Goal: Submit feedback/report problem

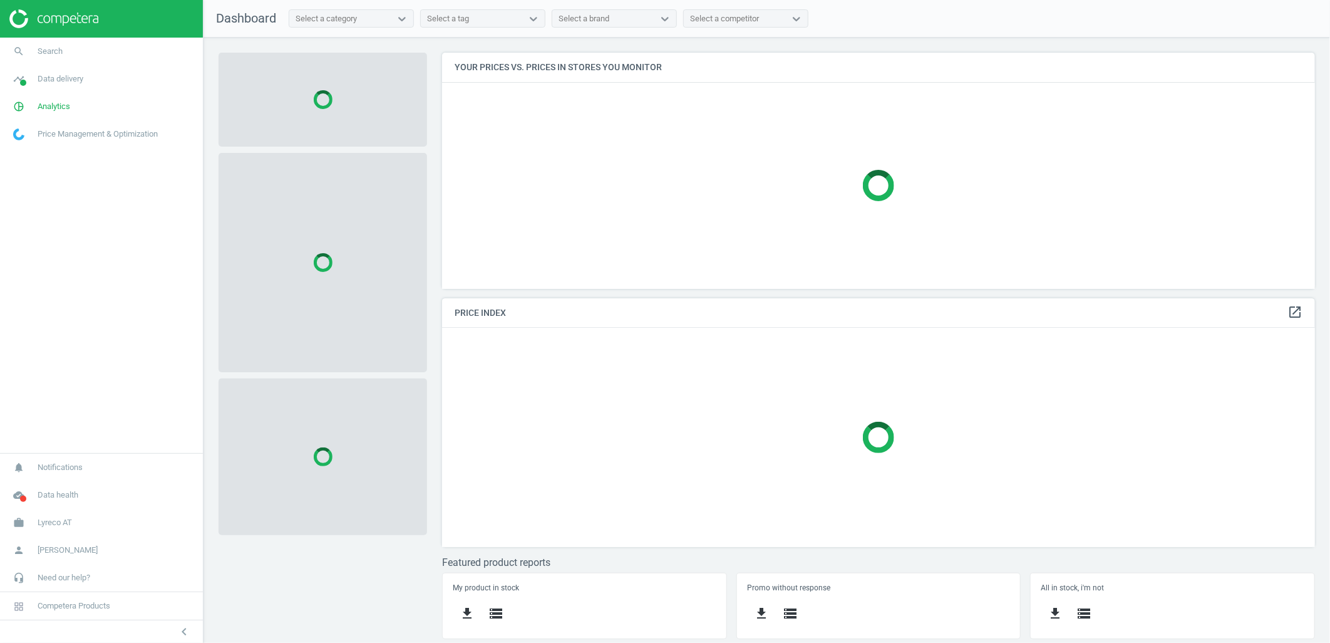
scroll to position [258, 896]
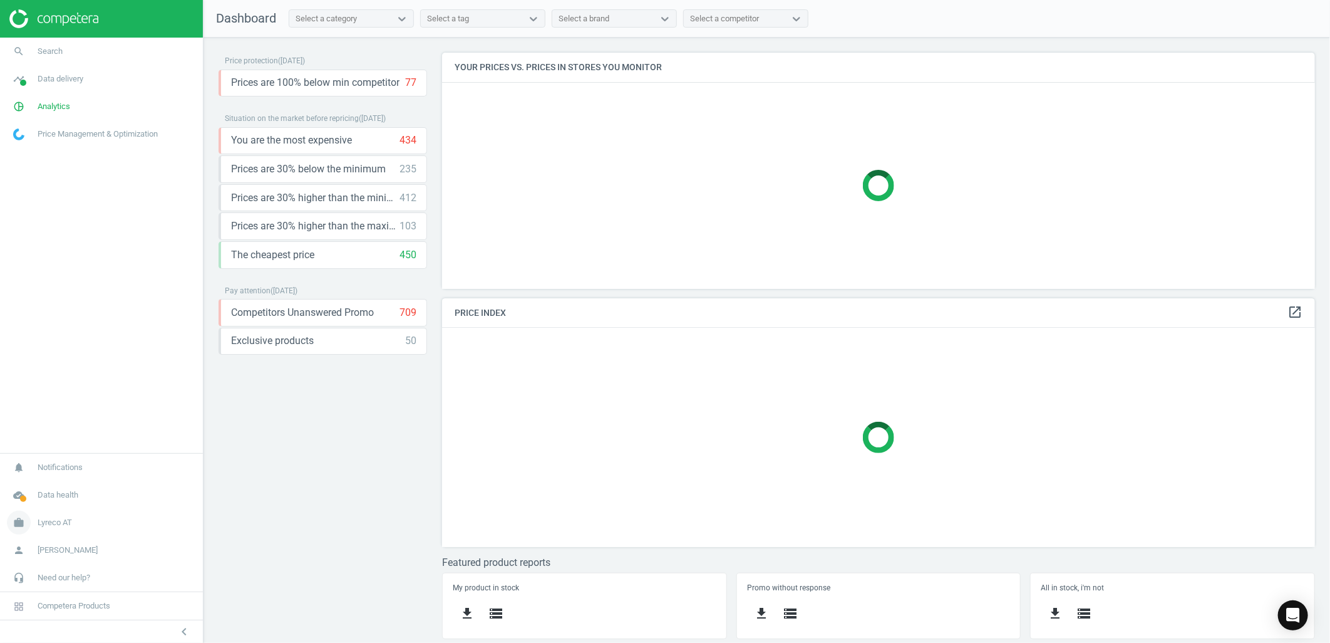
click at [60, 523] on span "Lyreco AT" at bounding box center [55, 522] width 34 height 11
click at [63, 484] on span "Switch campaign" at bounding box center [42, 485] width 56 height 10
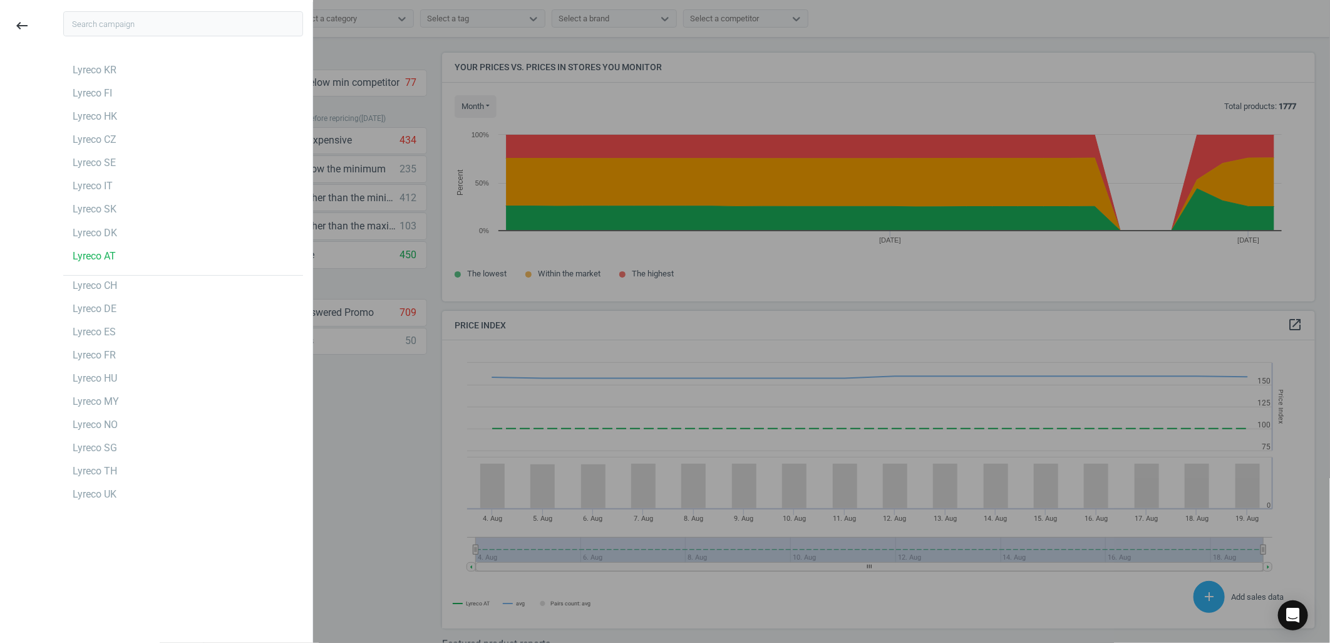
scroll to position [310, 885]
click at [76, 160] on div "Lyreco SE" at bounding box center [94, 163] width 43 height 14
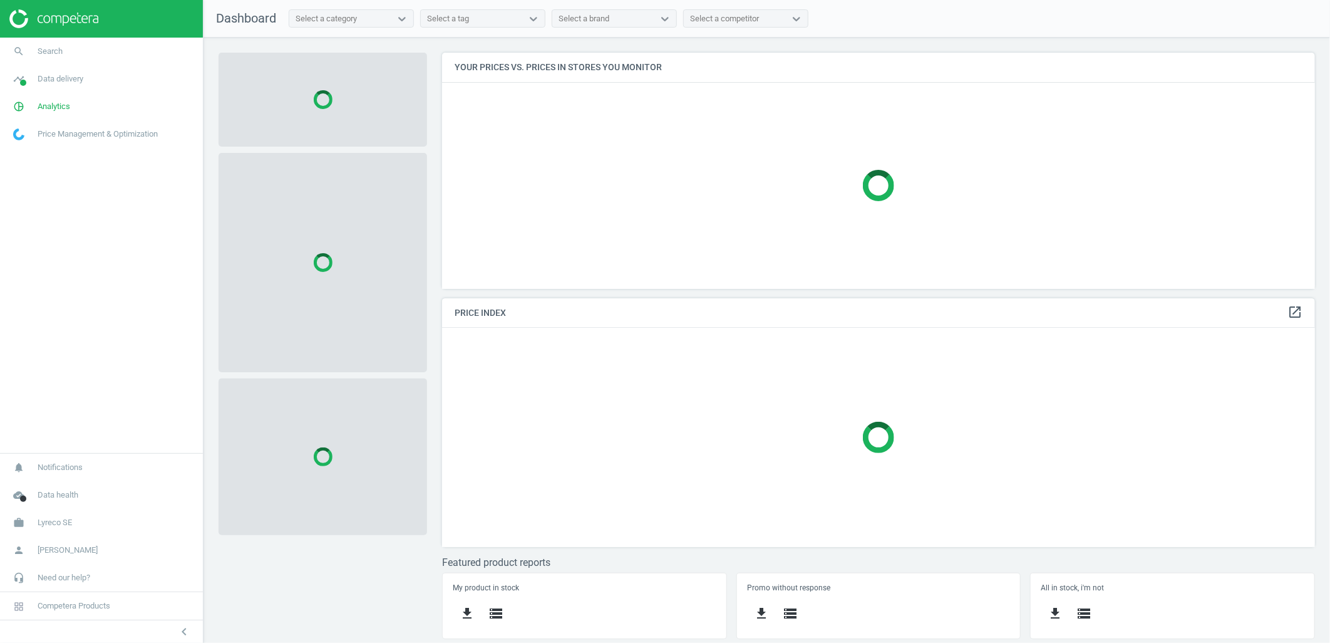
scroll to position [258, 896]
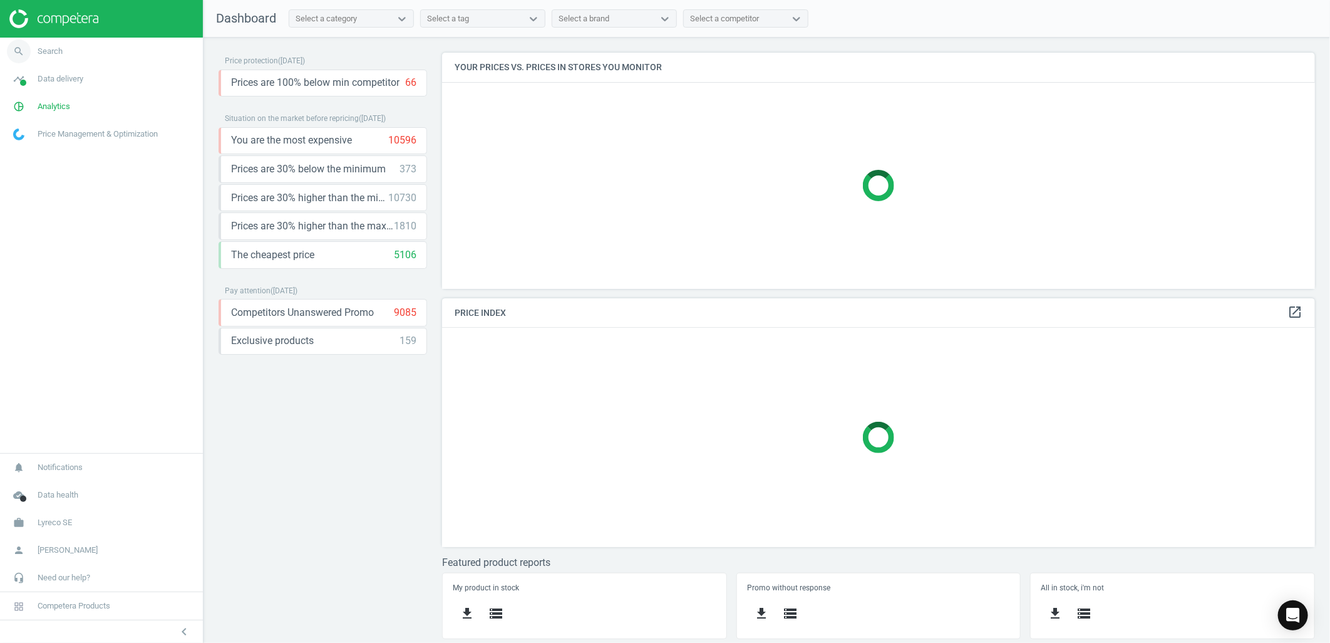
click at [75, 51] on link "search Search" at bounding box center [101, 52] width 203 height 28
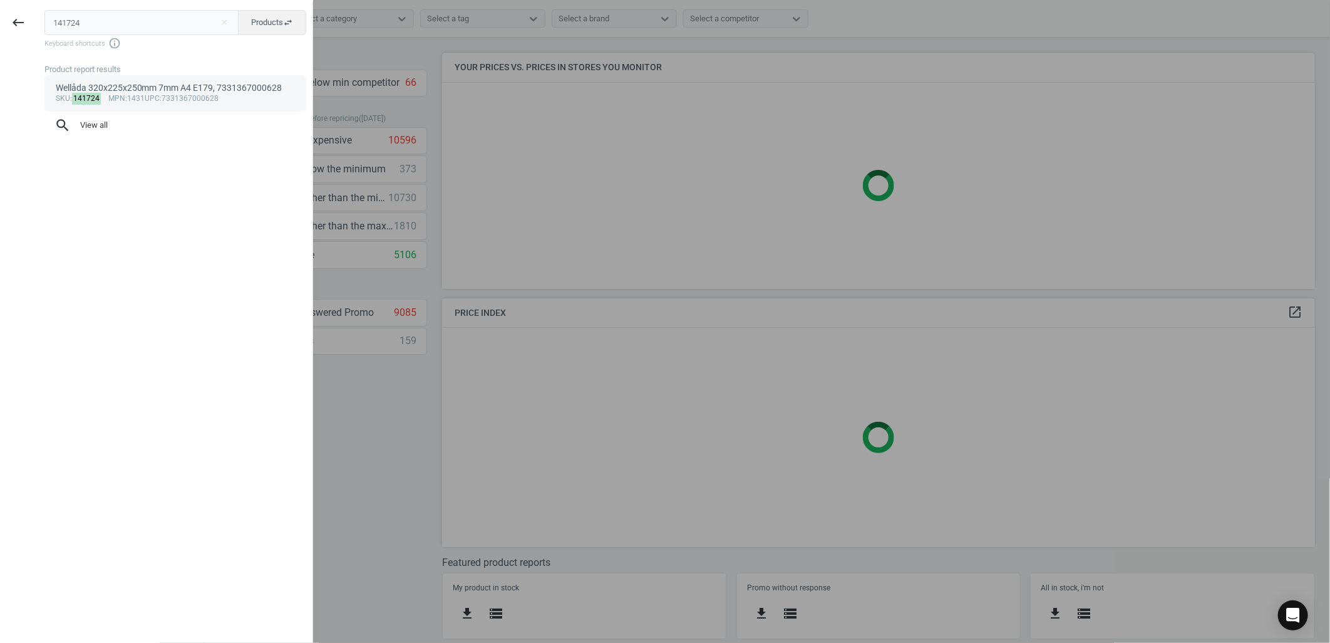
type input "141724"
click at [139, 95] on div "sku : 141724 mpn :1431 upc :7331367000628" at bounding box center [176, 99] width 240 height 10
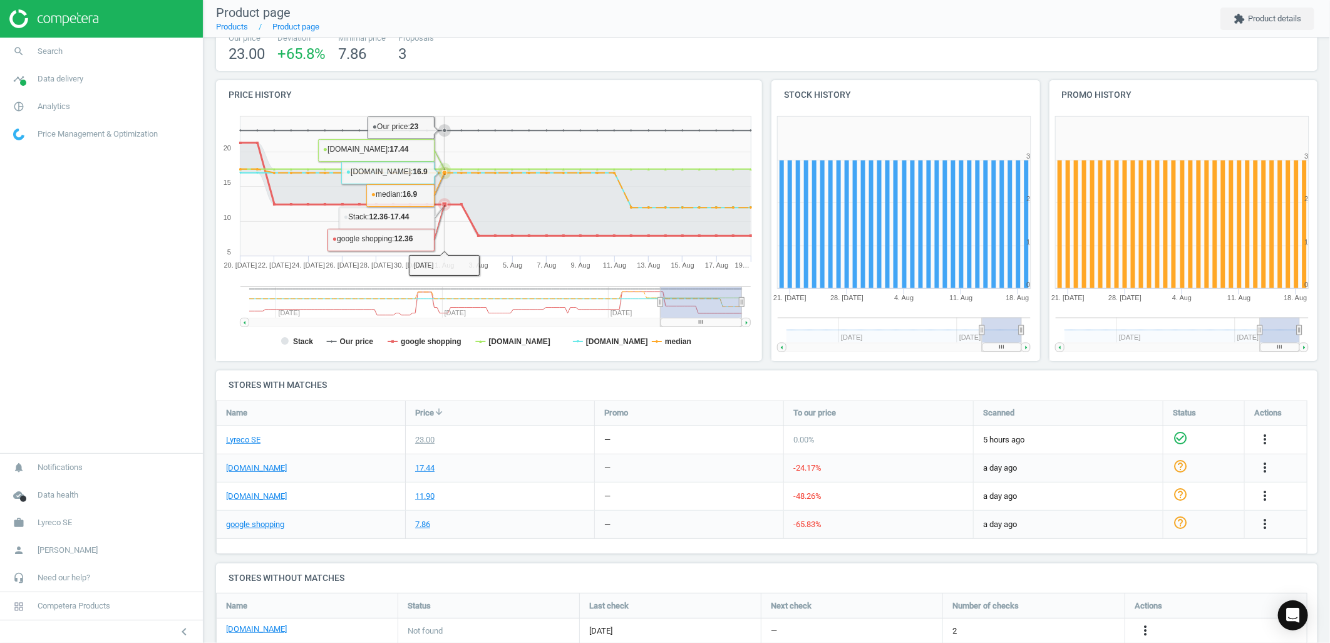
scroll to position [107, 0]
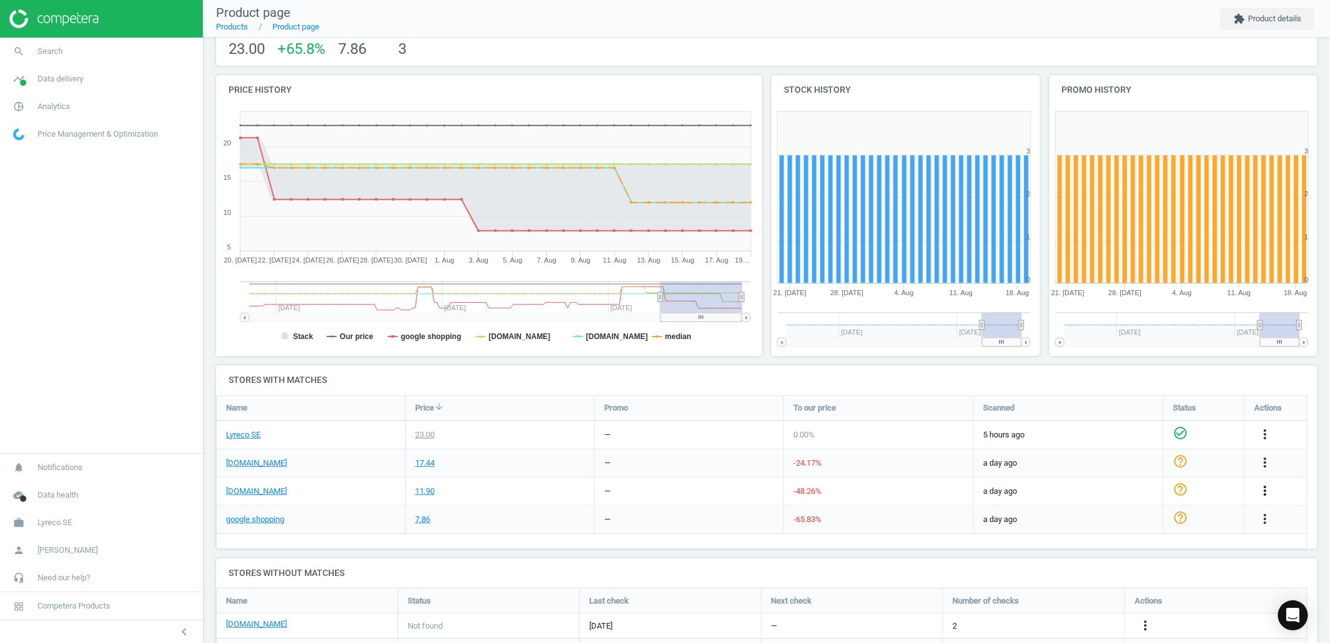
click at [1261, 491] on icon "more_vert" at bounding box center [1264, 490] width 15 height 15
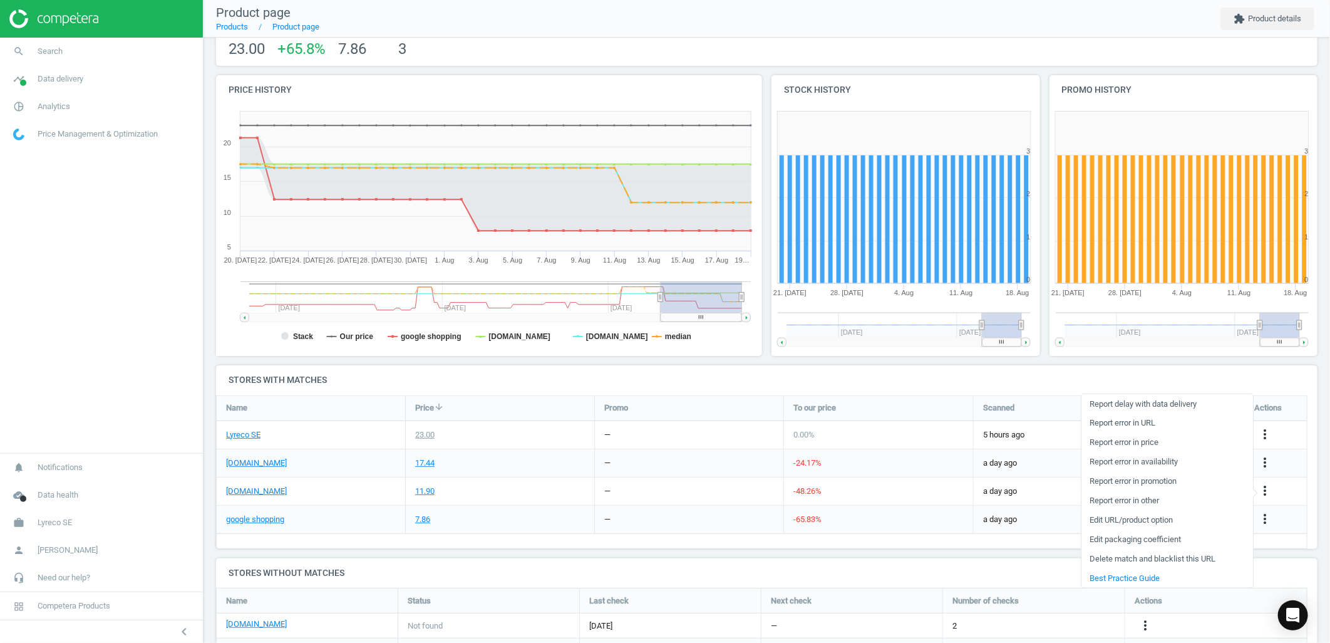
click at [1122, 497] on link "Report error in other" at bounding box center [1167, 499] width 172 height 19
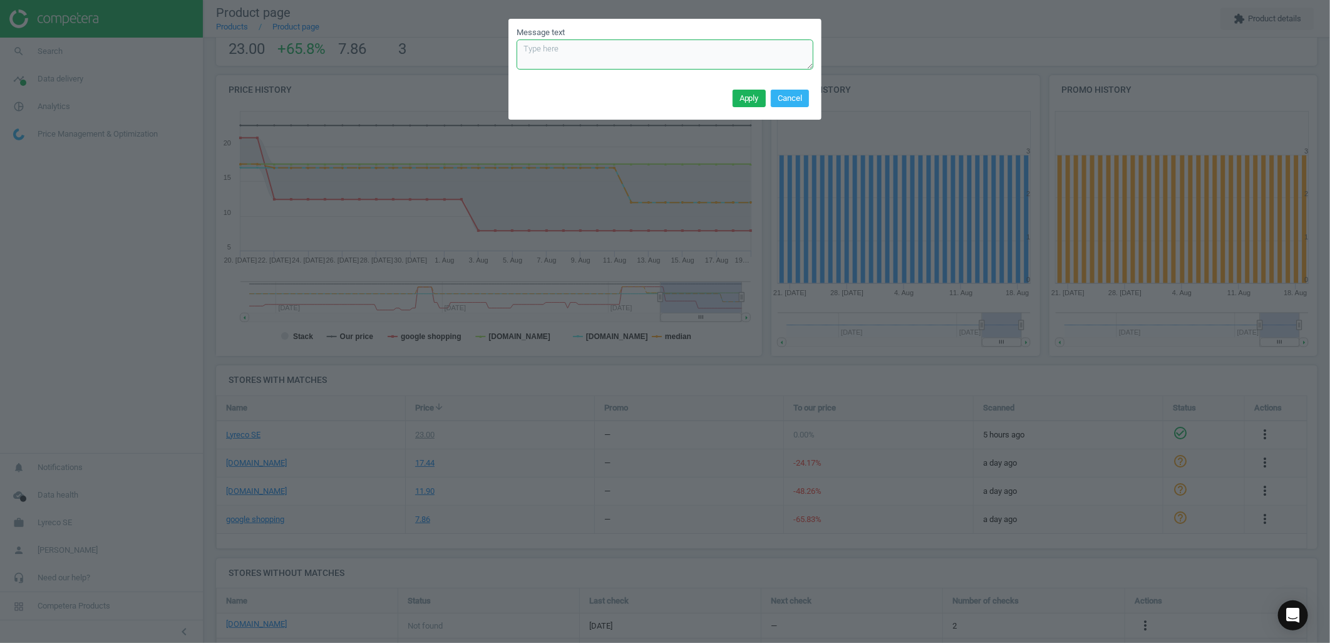
click at [666, 63] on textarea "Message text" at bounding box center [665, 54] width 297 height 30
type textarea "Should be 16.90 instead (different thickness - quality)"
click at [746, 103] on button "Apply" at bounding box center [749, 99] width 33 height 18
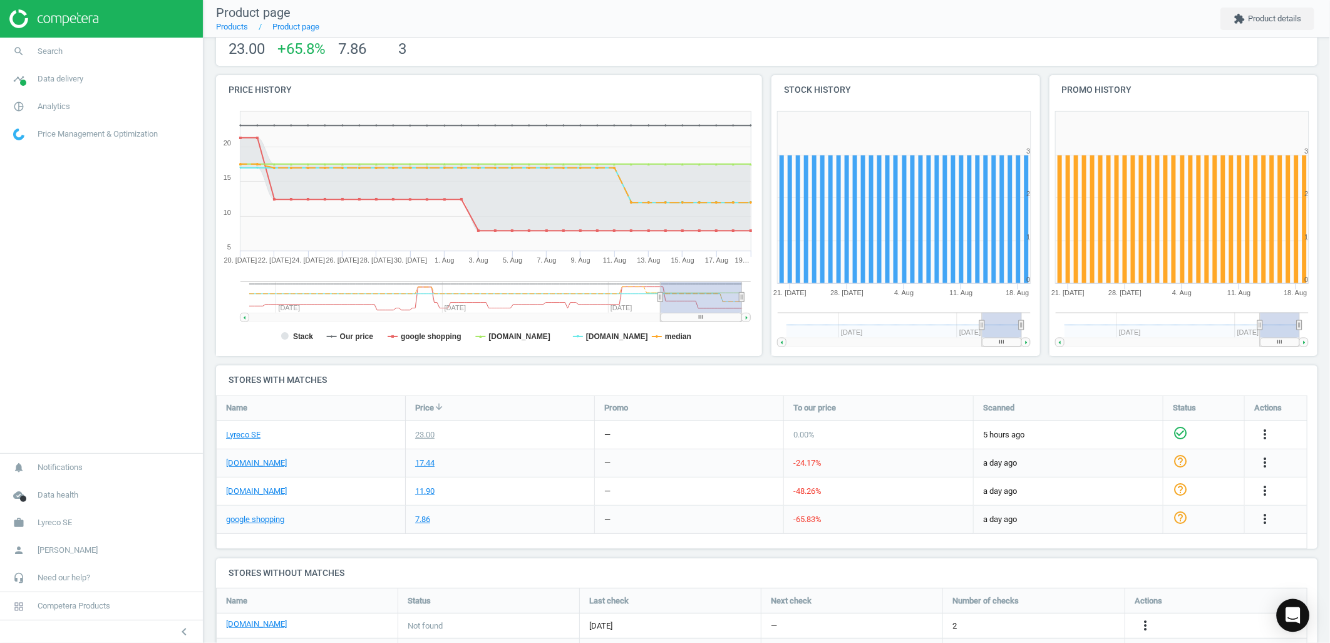
click at [1287, 606] on div "Open Intercom Messenger" at bounding box center [1293, 615] width 33 height 33
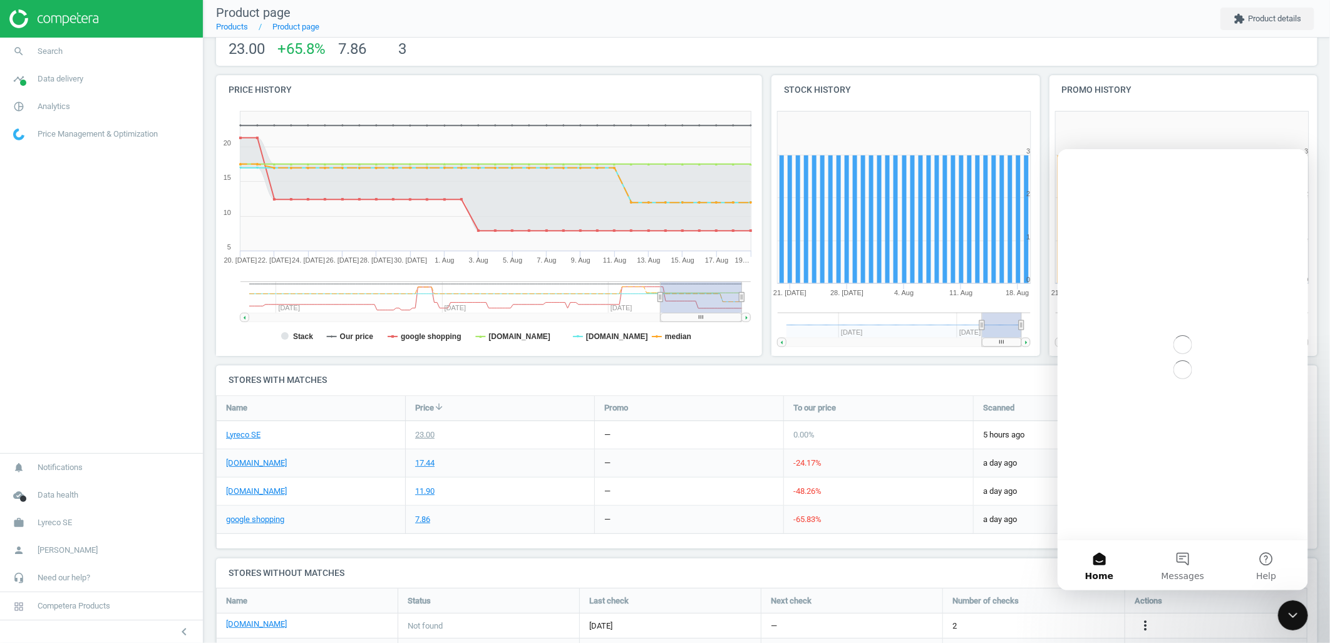
scroll to position [0, 0]
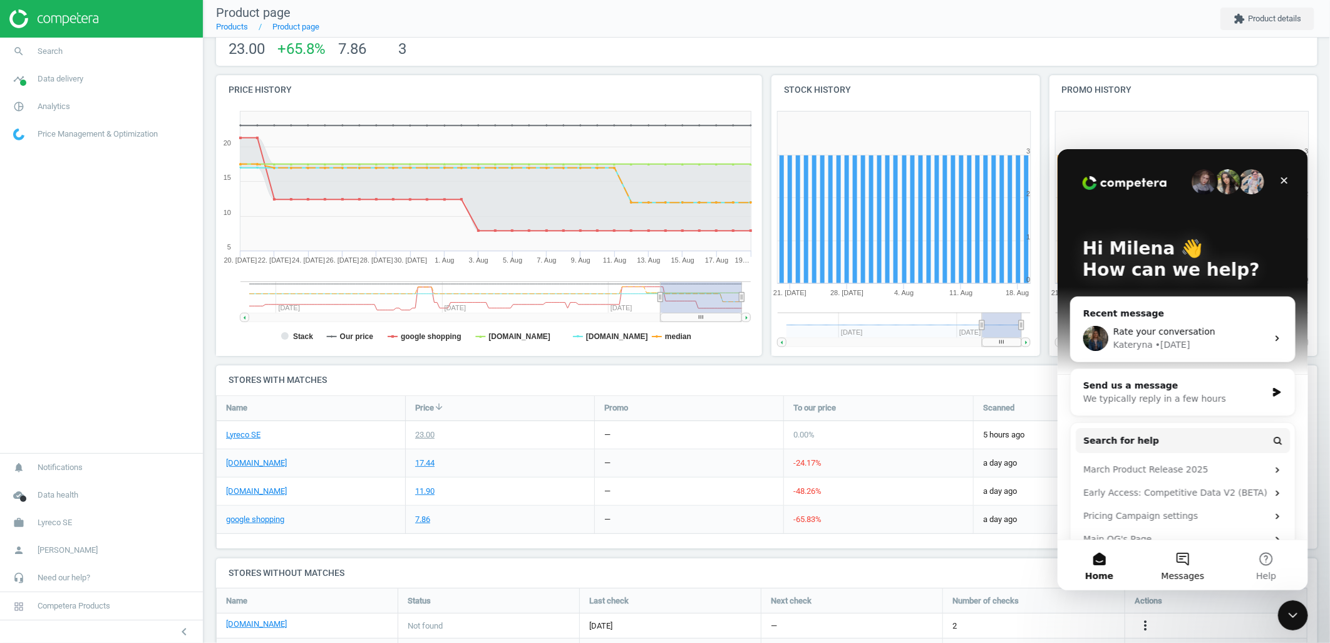
click at [1186, 555] on button "Messages" at bounding box center [1181, 564] width 83 height 50
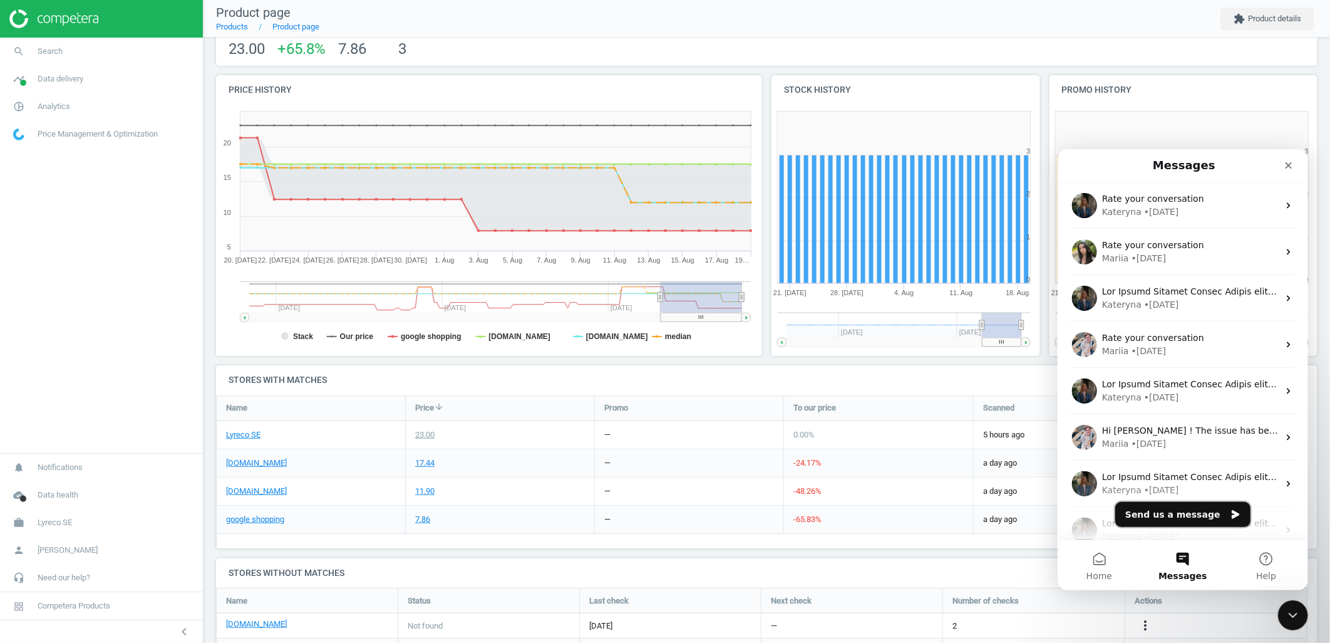
click at [1175, 511] on button "Send us a message" at bounding box center [1182, 513] width 135 height 25
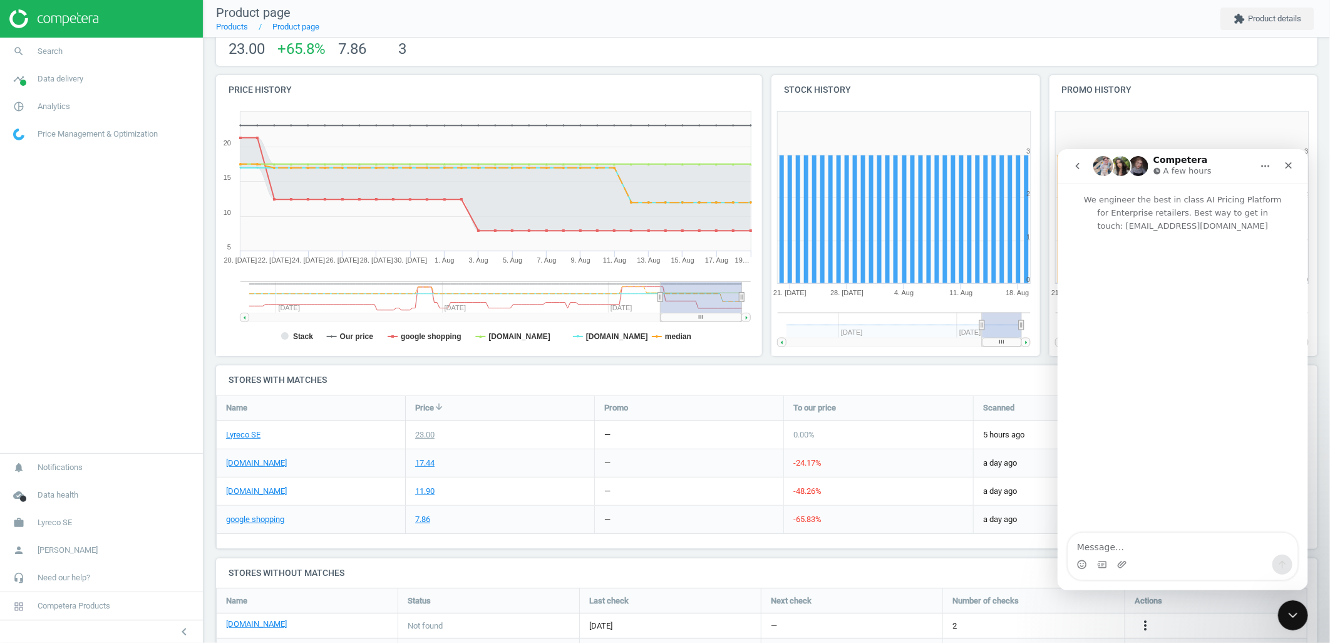
click at [1145, 552] on textarea "Message…" at bounding box center [1182, 542] width 229 height 21
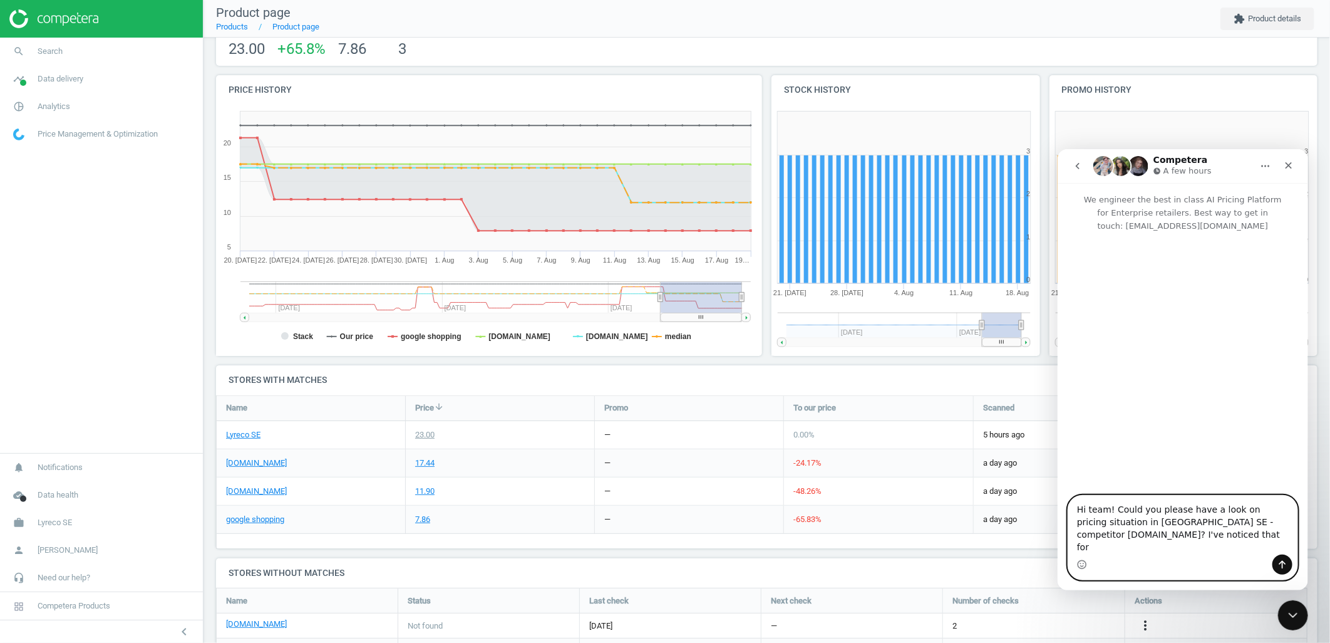
click at [1177, 546] on textarea "Hi team! Could you please have a look on pricing situation in [GEOGRAPHIC_DATA]…" at bounding box center [1182, 524] width 229 height 59
click at [1143, 538] on textarea "Hi team! Could you please have a look on pricing situation in [GEOGRAPHIC_DATA]…" at bounding box center [1182, 524] width 229 height 59
click at [1150, 553] on textarea "Hi team! Could you please have a look on pricing situation in [GEOGRAPHIC_DATA]…" at bounding box center [1182, 524] width 229 height 59
click at [1199, 545] on textarea "Hi team! Could you please have a look on pricing situation in [GEOGRAPHIC_DATA]…" at bounding box center [1182, 517] width 229 height 71
paste textarea "5001941"
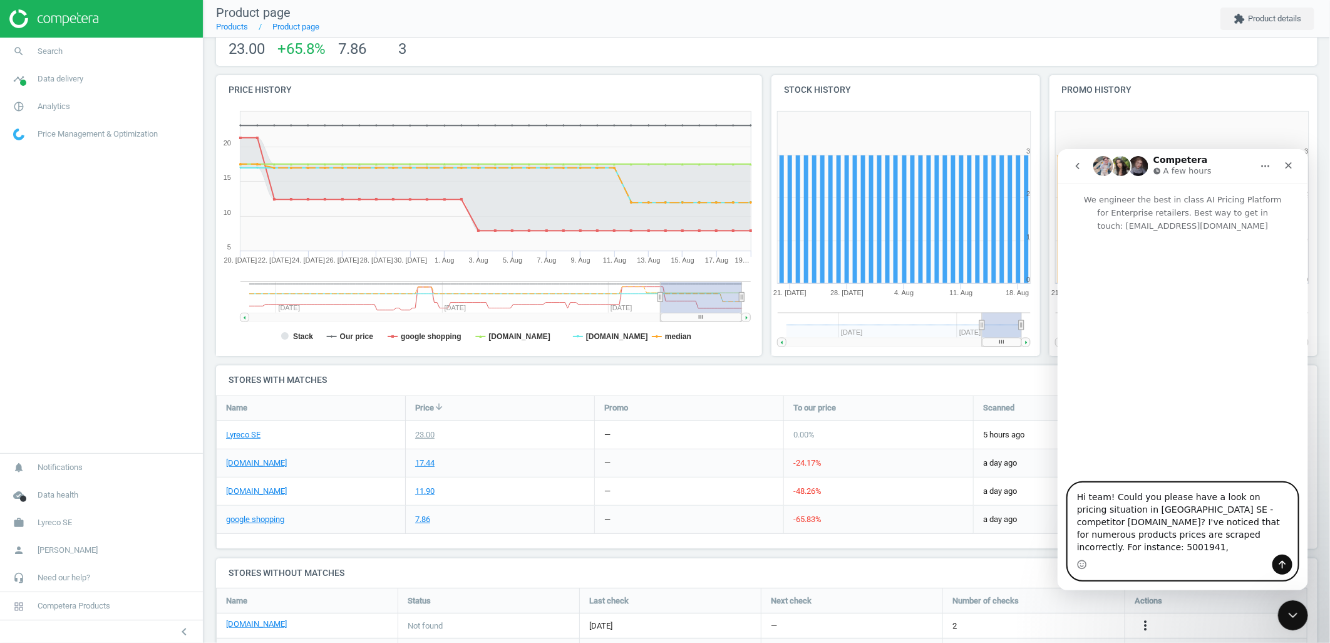
click at [1233, 547] on textarea "Hi team! Could you please have a look on pricing situation in [GEOGRAPHIC_DATA]…" at bounding box center [1182, 517] width 229 height 71
paste textarea "876924"
click at [1257, 549] on textarea "Hi team! Could you please have a look on pricing situation in [GEOGRAPHIC_DATA]…" at bounding box center [1182, 517] width 229 height 71
paste textarea "861578"
click at [1118, 549] on textarea "Hi team! Could you please have a look on pricing situation in [GEOGRAPHIC_DATA]…" at bounding box center [1182, 512] width 229 height 84
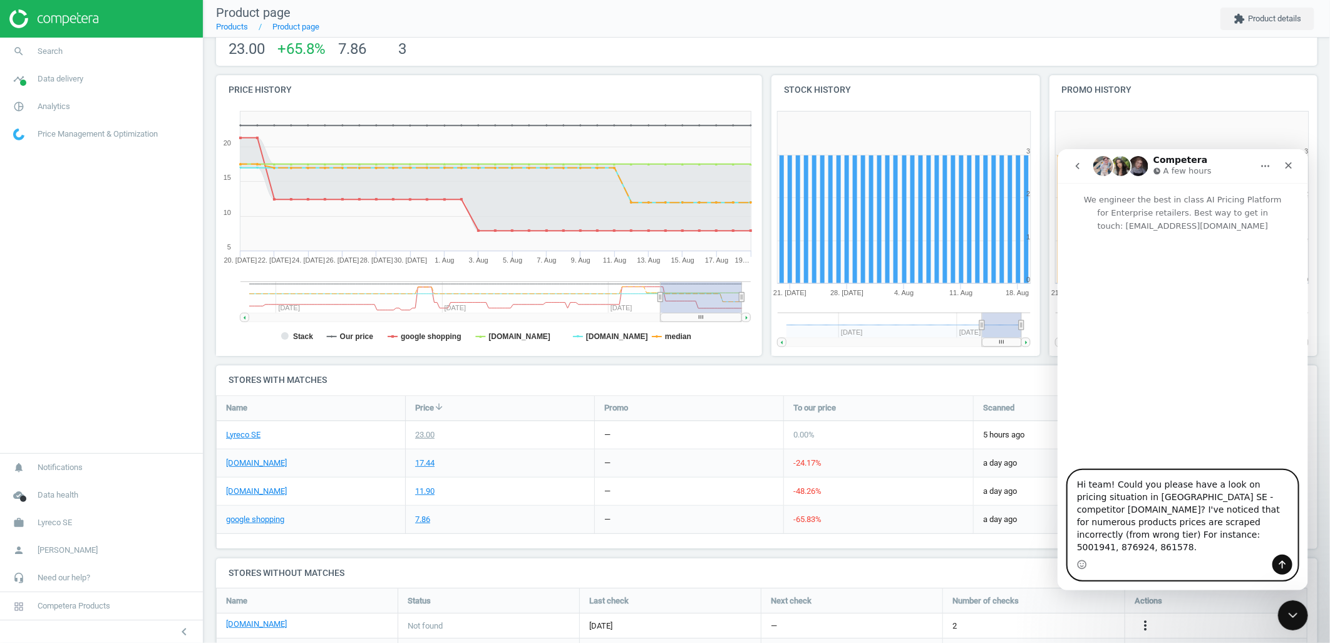
click at [1148, 550] on textarea "Hi team! Could you please have a look on pricing situation in [GEOGRAPHIC_DATA]…" at bounding box center [1182, 512] width 229 height 84
click at [1186, 535] on textarea "Hi team! Could you please have a look on pricing situation in [GEOGRAPHIC_DATA]…" at bounding box center [1182, 512] width 229 height 84
type textarea "Hi team! Could you please have a look on pricing situation in [GEOGRAPHIC_DATA]…"
click at [1175, 557] on div "Intercom messenger" at bounding box center [1182, 564] width 229 height 20
click at [1278, 562] on icon "Send a message…" at bounding box center [1282, 564] width 10 height 10
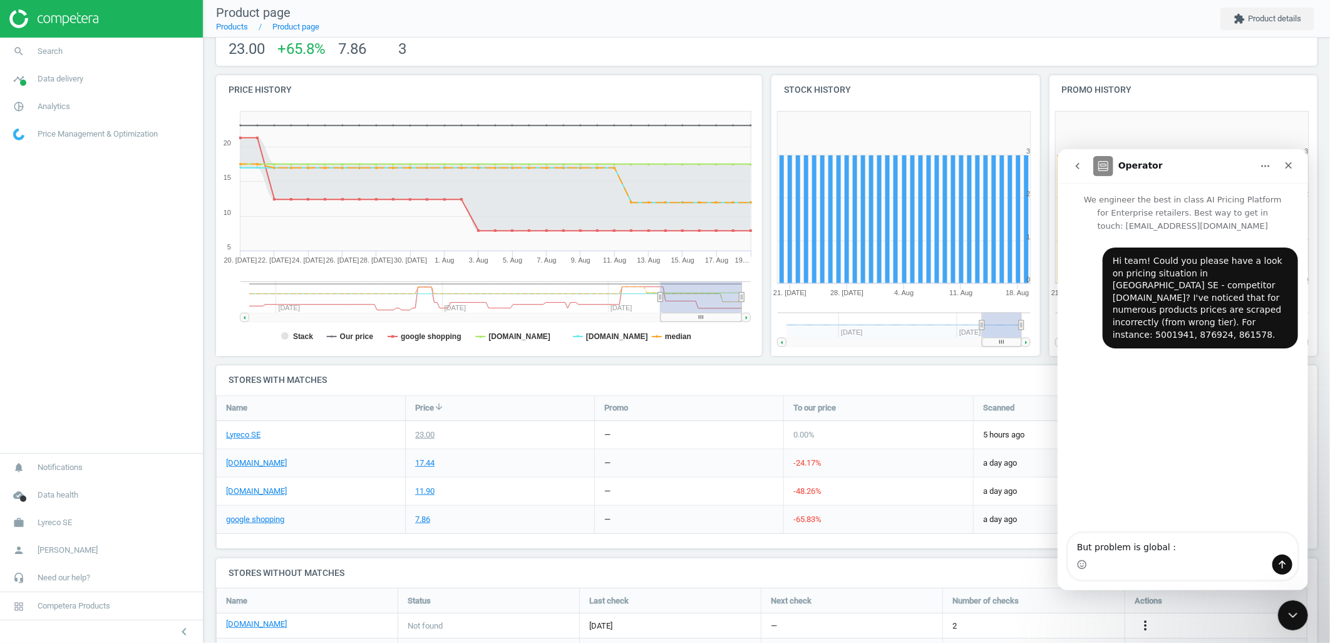
type textarea "But problem is global :/"
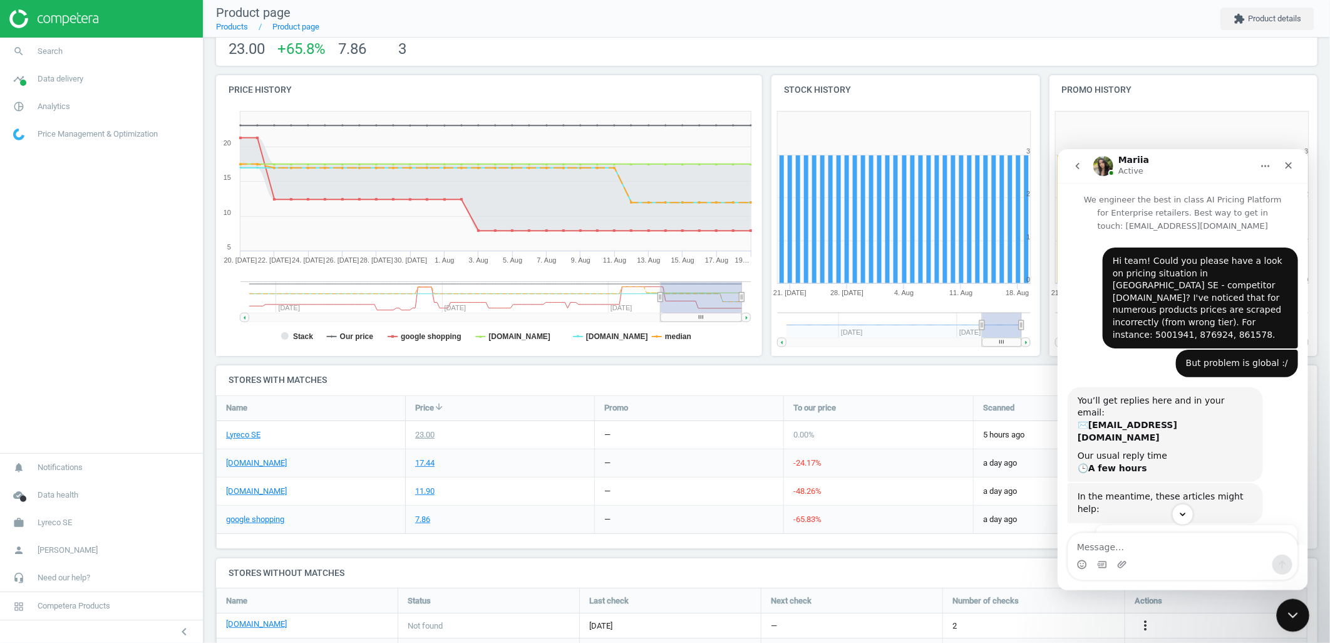
click at [1284, 602] on div "Close Intercom Messenger" at bounding box center [1291, 613] width 30 height 30
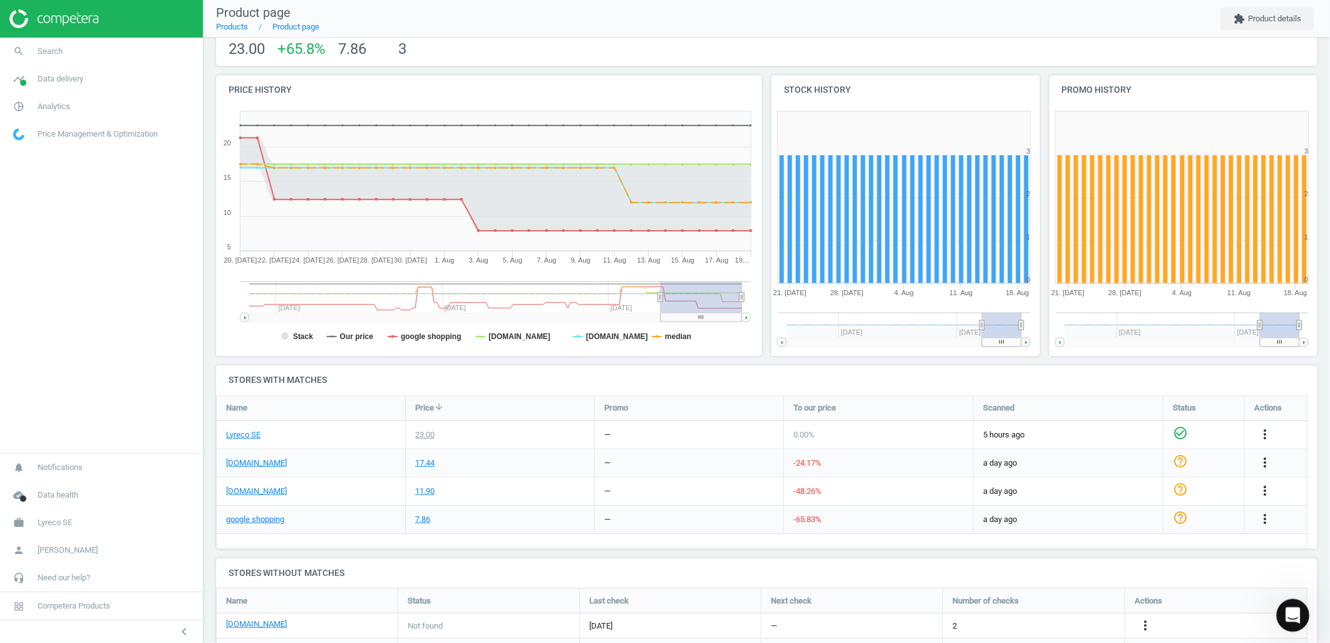
scroll to position [194, 0]
